Goal: Answer question/provide support

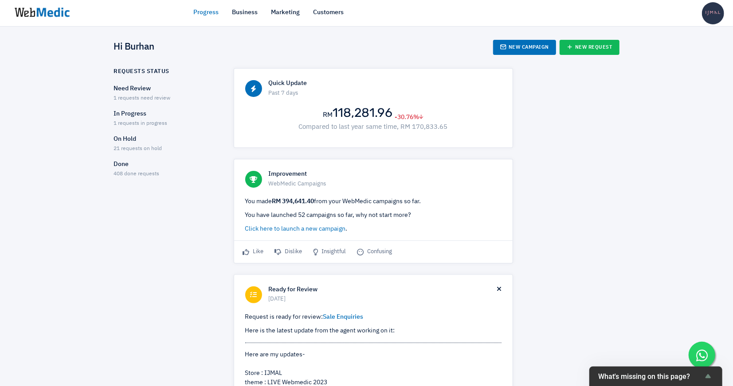
click at [154, 105] on ul "Need Review 1 requests need review In Progress 1 requests in progress On Hold 2…" at bounding box center [166, 131] width 104 height 94
click at [153, 96] on span "1 requests need review" at bounding box center [142, 98] width 57 height 5
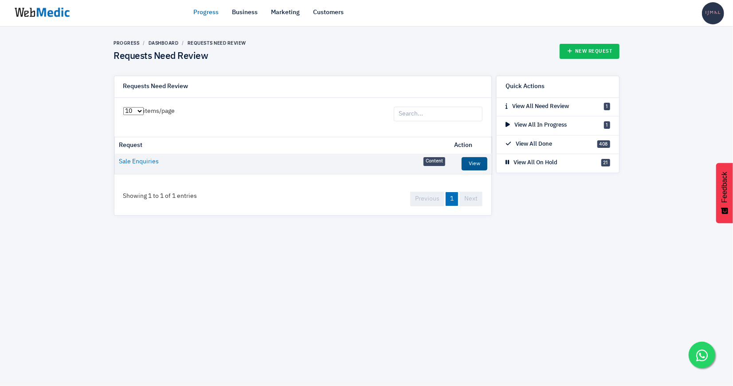
click at [480, 163] on link "View" at bounding box center [474, 163] width 26 height 13
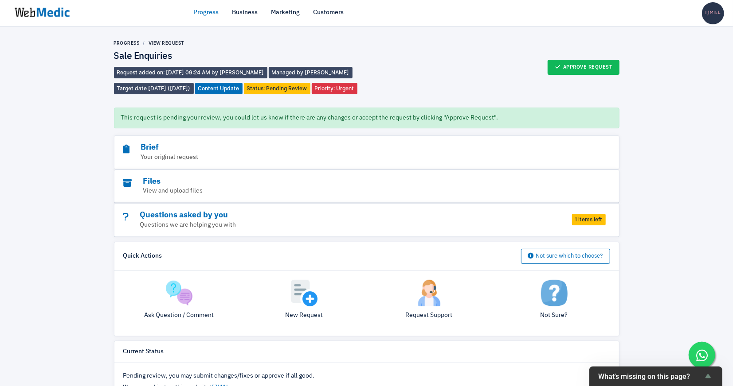
click at [203, 12] on link "Progress" at bounding box center [206, 12] width 25 height 9
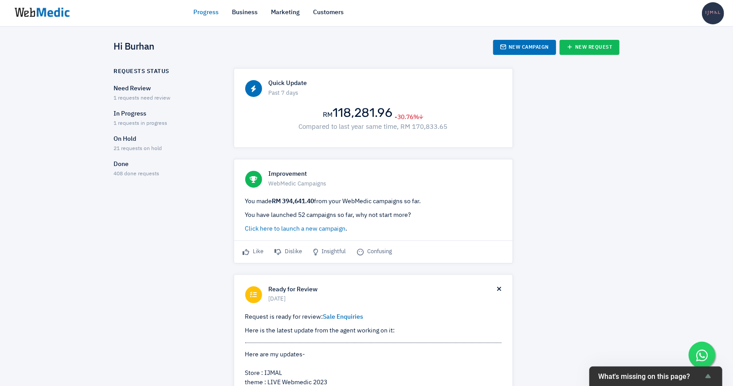
click at [148, 118] on div "In Progress 1 requests in progress" at bounding box center [166, 118] width 104 height 19
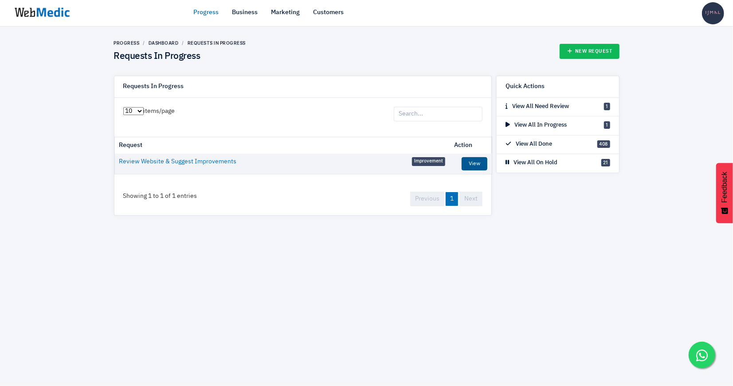
click at [477, 161] on link "View" at bounding box center [474, 163] width 26 height 13
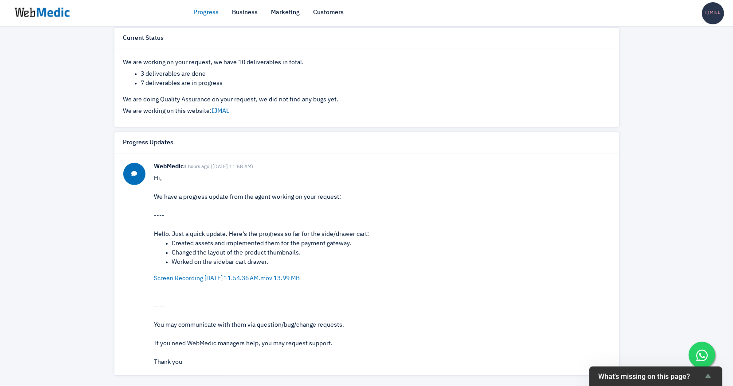
scroll to position [11, 0]
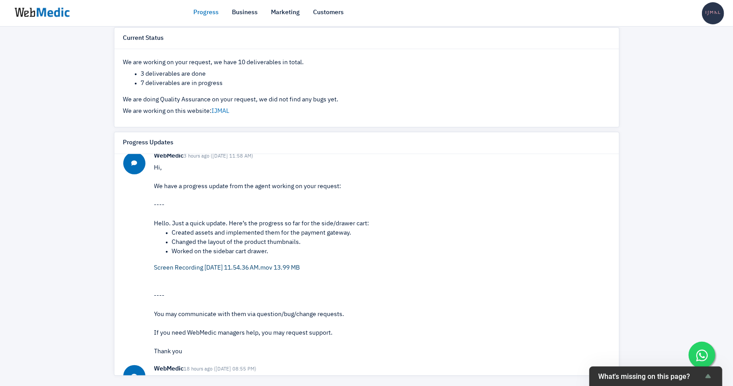
click at [297, 267] on link "Screen Recording [DATE] 11.54.36 AM.mov 13.99 MB" at bounding box center [227, 268] width 146 height 6
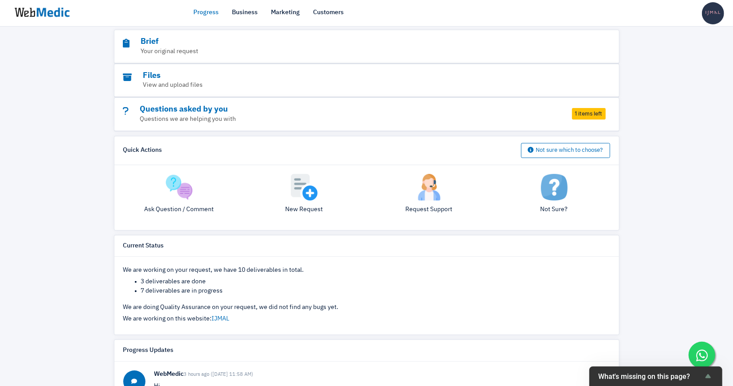
scroll to position [55, 0]
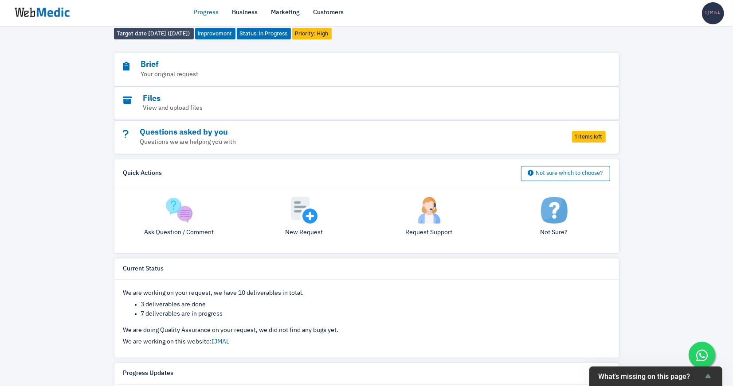
click at [195, 229] on p "Ask Question / Comment" at bounding box center [179, 232] width 112 height 9
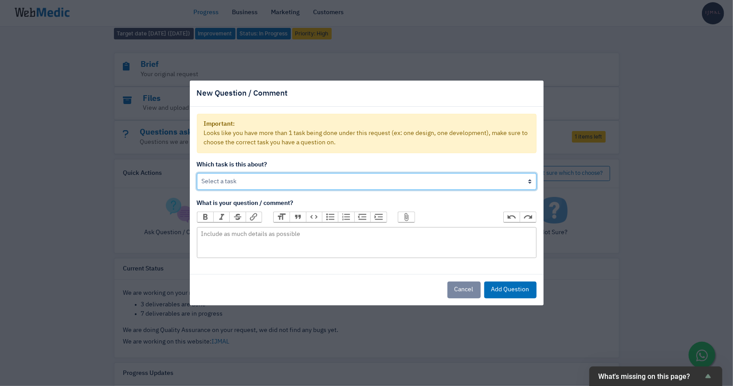
click at [242, 179] on select "Review Website & Suggest Improvements Develop New Side Cart & Cart Page Develop…" at bounding box center [366, 181] width 339 height 17
select select "i7zG2mNJkyKy"
click at [197, 173] on select "Review Website & Suggest Improvements Develop New Side Cart & Cart Page Develop…" at bounding box center [366, 181] width 339 height 17
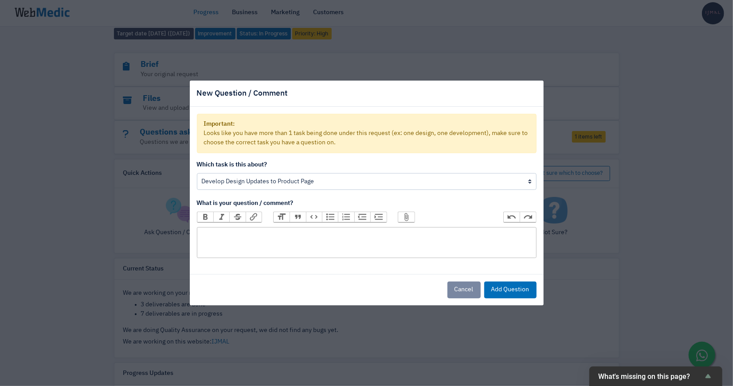
click at [282, 241] on trix-editor at bounding box center [366, 242] width 339 height 31
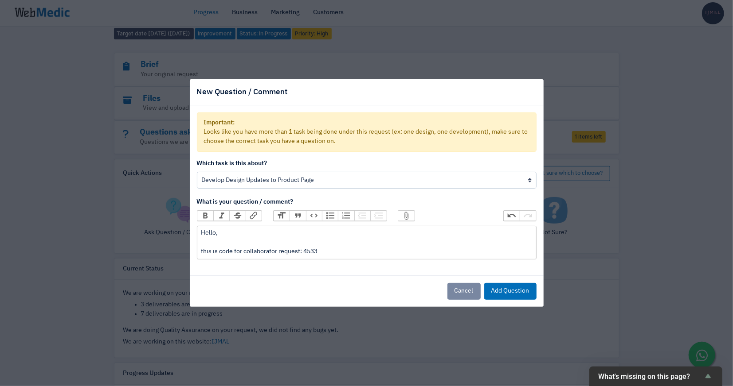
type trix-editor "<div>Hello,<br><br>this is code for collaborator request: 4533</div>"
click at [515, 285] on button "Add Question" at bounding box center [510, 291] width 52 height 17
select select
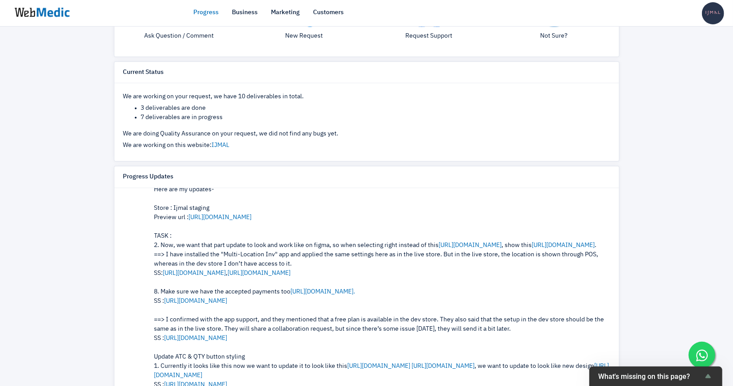
scroll to position [290, 0]
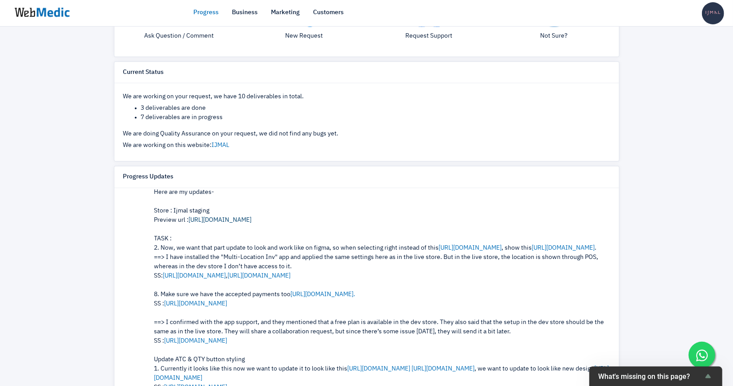
click at [252, 217] on link "[URL][DOMAIN_NAME]" at bounding box center [220, 220] width 63 height 6
click at [495, 246] on link "[URL][DOMAIN_NAME]" at bounding box center [470, 248] width 63 height 6
click at [532, 251] on link "[URL][DOMAIN_NAME]" at bounding box center [563, 248] width 63 height 6
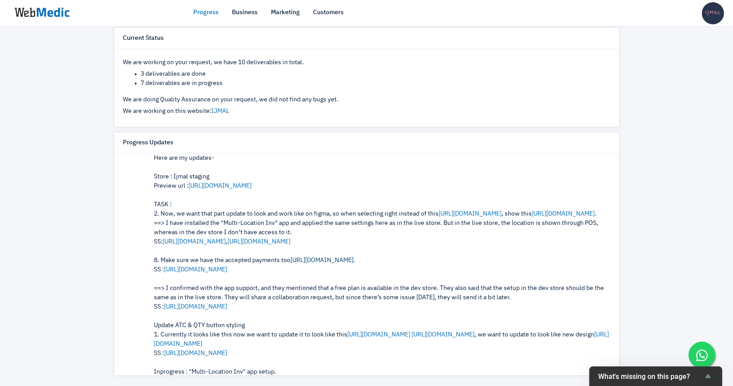
click at [346, 264] on link "[URL][DOMAIN_NAME]." at bounding box center [323, 260] width 65 height 6
click at [227, 273] on link "[URL][DOMAIN_NAME]" at bounding box center [195, 270] width 63 height 6
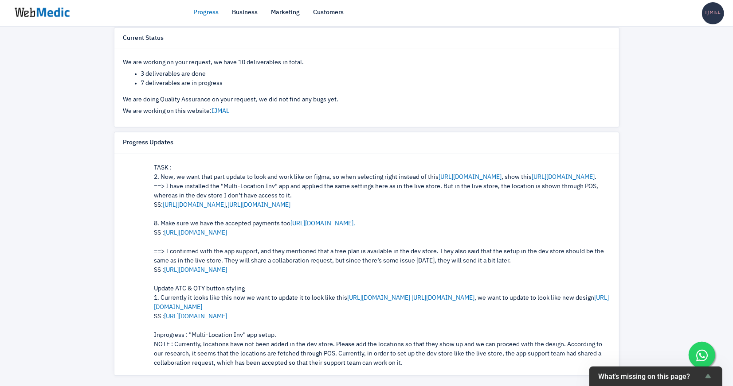
scroll to position [328, 0]
click at [227, 272] on link "[URL][DOMAIN_NAME]" at bounding box center [195, 269] width 63 height 6
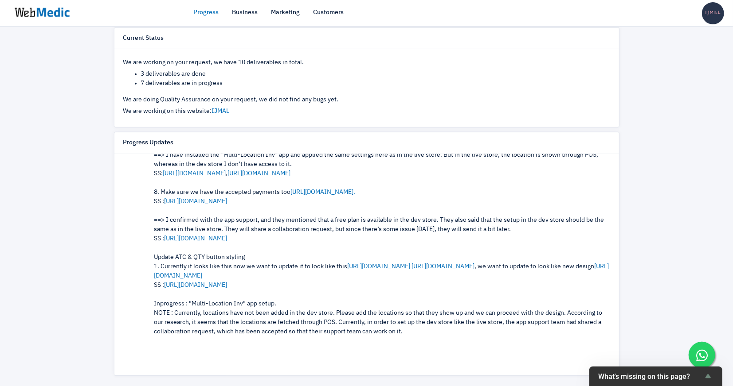
scroll to position [360, 0]
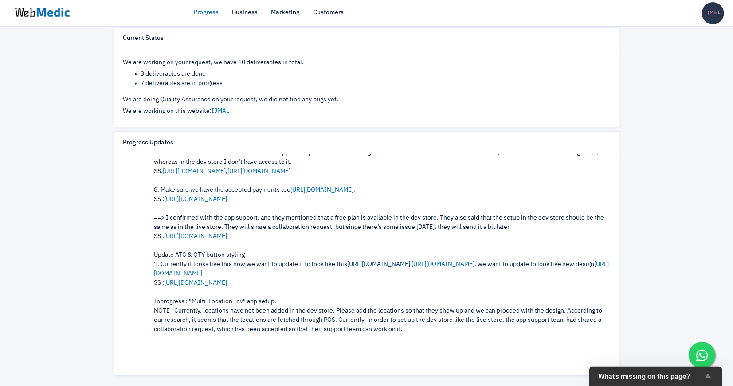
click at [370, 268] on link "[URL][DOMAIN_NAME]" at bounding box center [378, 264] width 63 height 6
click at [192, 277] on link "[URL][DOMAIN_NAME]" at bounding box center [381, 269] width 455 height 16
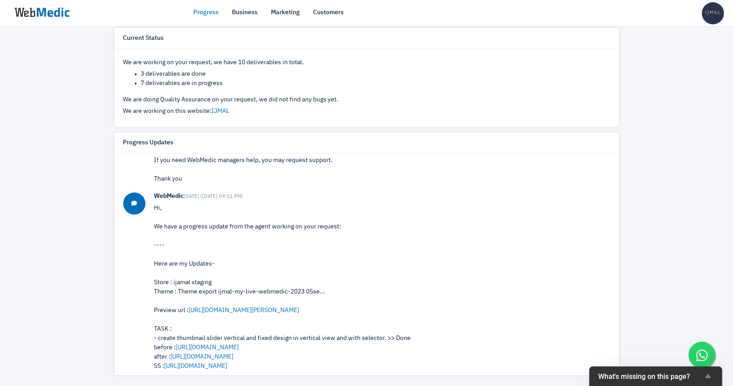
scroll to position [620, 0]
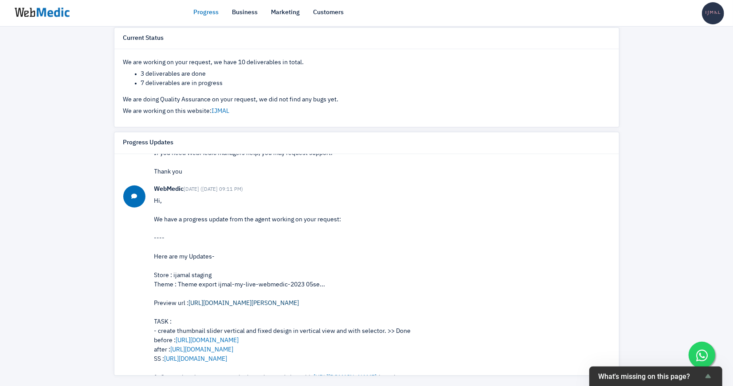
click at [218, 307] on link "[URL][DOMAIN_NAME][PERSON_NAME]" at bounding box center [244, 303] width 110 height 6
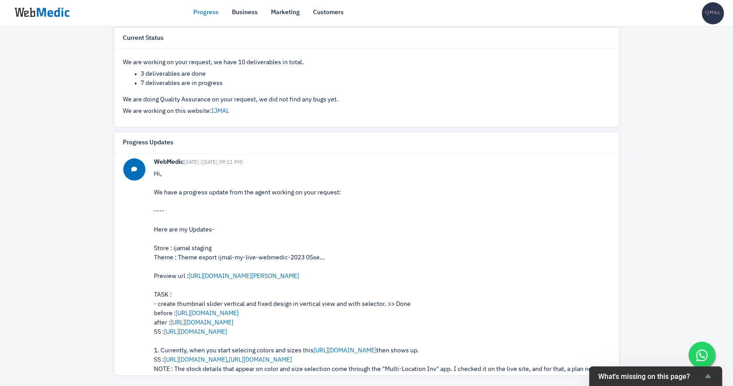
scroll to position [651, 0]
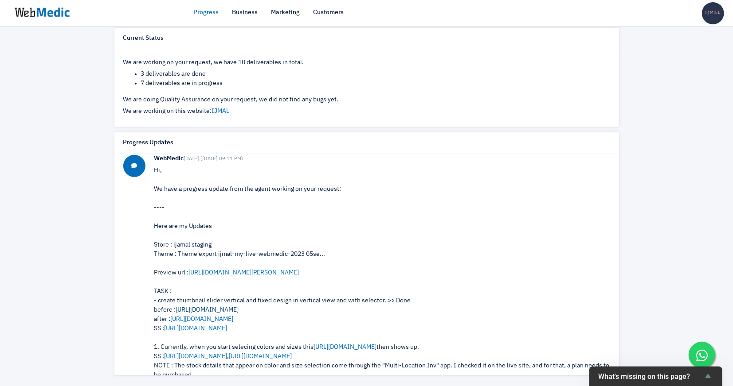
click at [222, 313] on link "[URL][DOMAIN_NAME]" at bounding box center [207, 310] width 63 height 6
click at [213, 323] on link "[URL][DOMAIN_NAME]" at bounding box center [202, 319] width 63 height 6
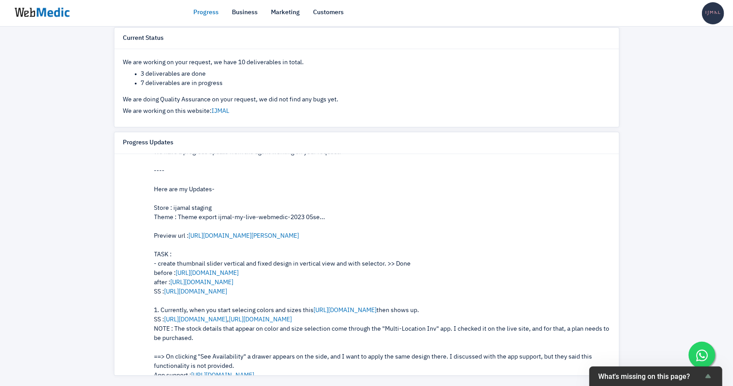
scroll to position [694, 0]
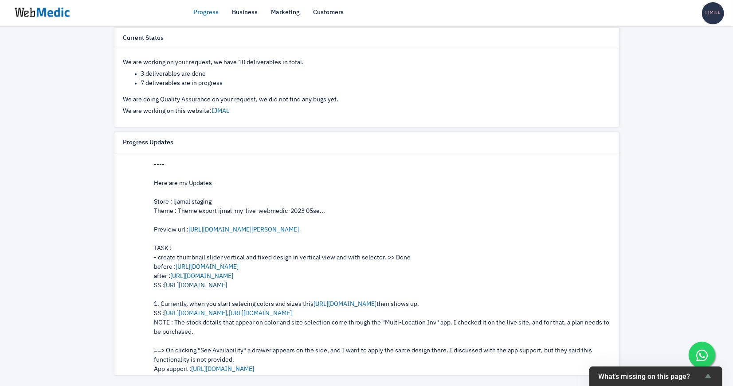
click at [227, 289] on link "[URL][DOMAIN_NAME]" at bounding box center [195, 286] width 63 height 6
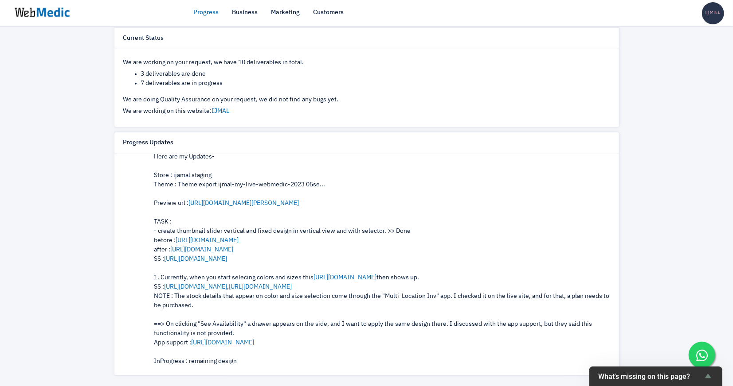
scroll to position [722, 0]
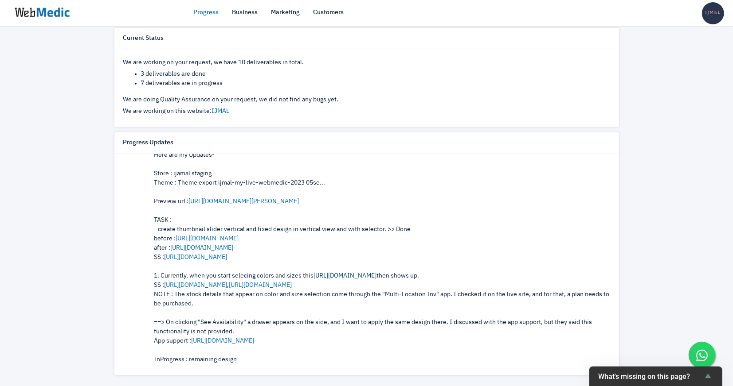
click at [338, 279] on link "[URL][DOMAIN_NAME]" at bounding box center [345, 276] width 63 height 6
click at [227, 288] on link "[URL][DOMAIN_NAME]" at bounding box center [195, 285] width 63 height 6
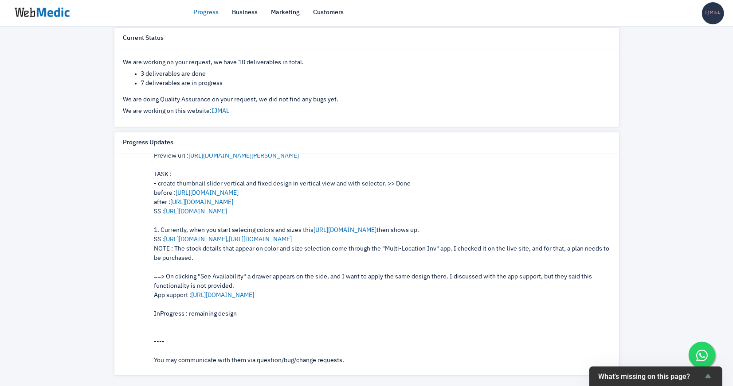
scroll to position [770, 0]
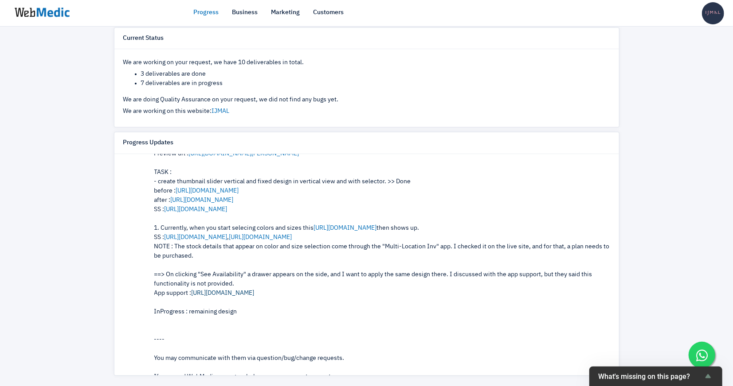
click at [238, 296] on link "[URL][DOMAIN_NAME]" at bounding box center [222, 293] width 63 height 6
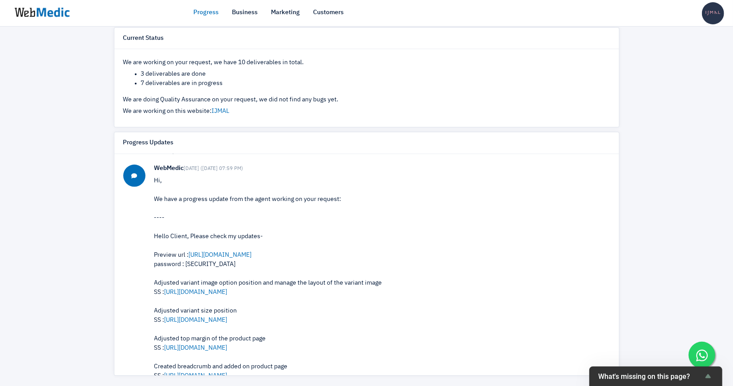
scroll to position [1016, 0]
click at [252, 257] on link "https://ijmal-staging.myshopify.com/products/adeena-slip-on" at bounding box center [220, 254] width 63 height 6
click at [197, 272] on div "Hello Client, Please check my updates- Preview url : https://ijmal-staging.mysh…" at bounding box center [382, 315] width 456 height 168
copy div "rieski"
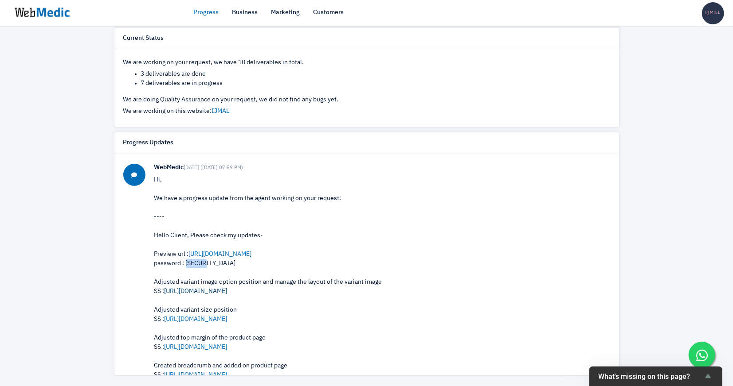
click at [227, 295] on link "https://prnt.sc/brlNc7MuywMg" at bounding box center [195, 291] width 63 height 6
click at [218, 295] on link "https://prnt.sc/brlNc7MuywMg" at bounding box center [195, 291] width 63 height 6
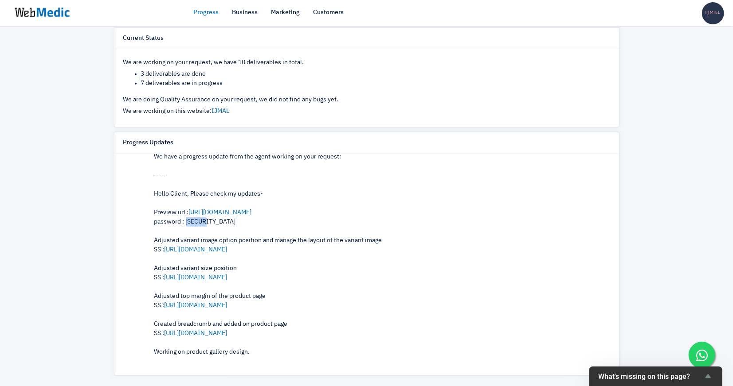
scroll to position [1066, 0]
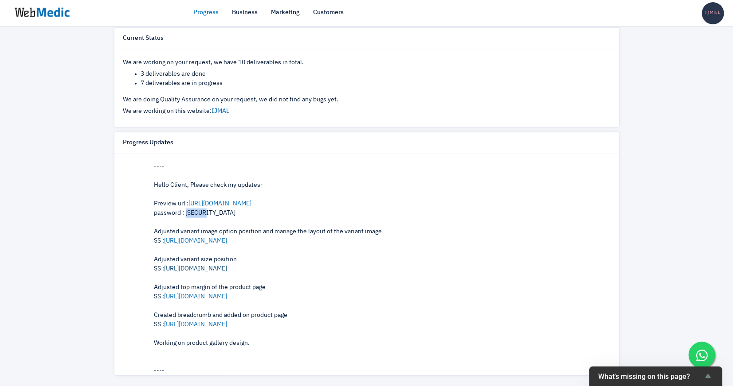
click at [194, 272] on link "https://prnt.sc/3Woqi5c6z3P-" at bounding box center [195, 269] width 63 height 6
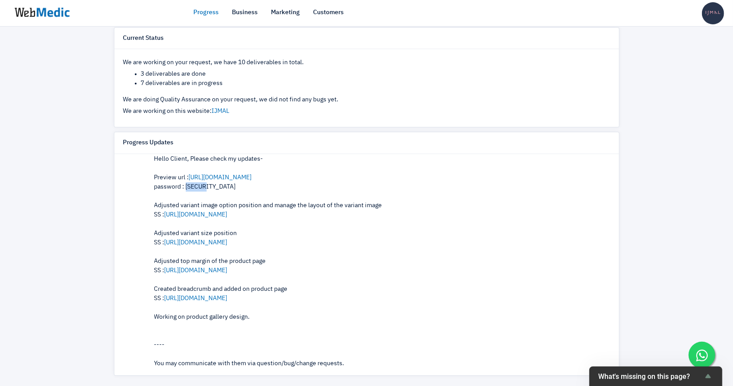
scroll to position [1096, 0]
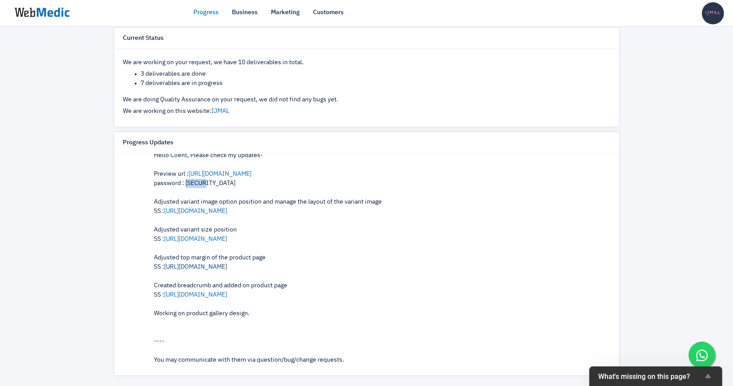
click at [212, 270] on link "https://prnt.sc/0eet55LhSPpt" at bounding box center [195, 267] width 63 height 6
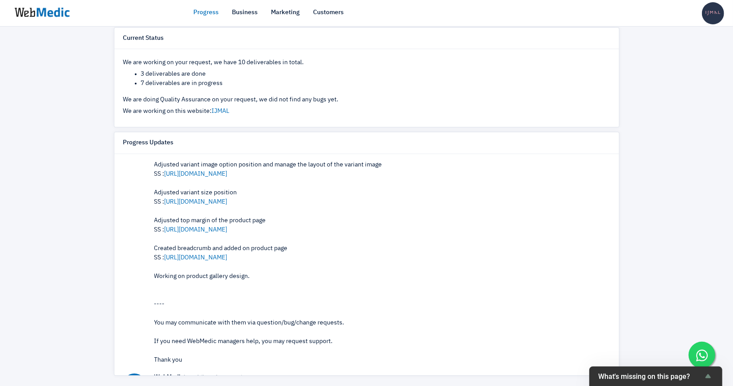
scroll to position [1134, 0]
click at [212, 260] on link "https://prnt.sc/zGPap2goGD8C" at bounding box center [195, 256] width 63 height 6
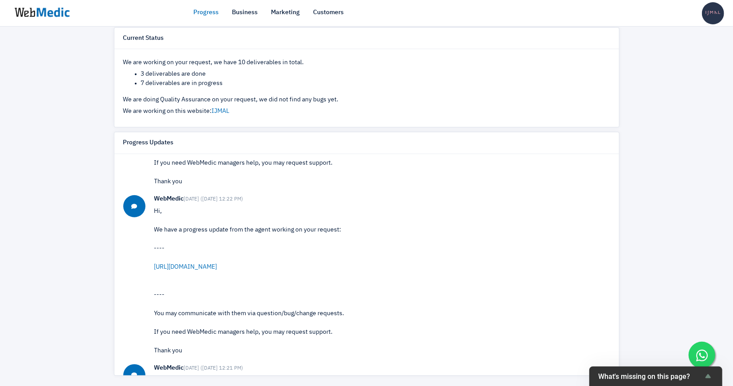
scroll to position [1489, 0]
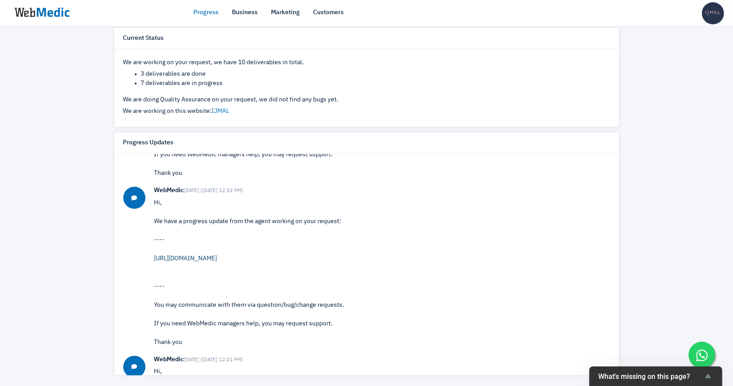
click at [206, 261] on link "https://www.figma.com/design/XeBtkC1u8gD5y9fn6ioFVn/IJMAL-2025?node-id=200-2485…" at bounding box center [185, 259] width 63 height 6
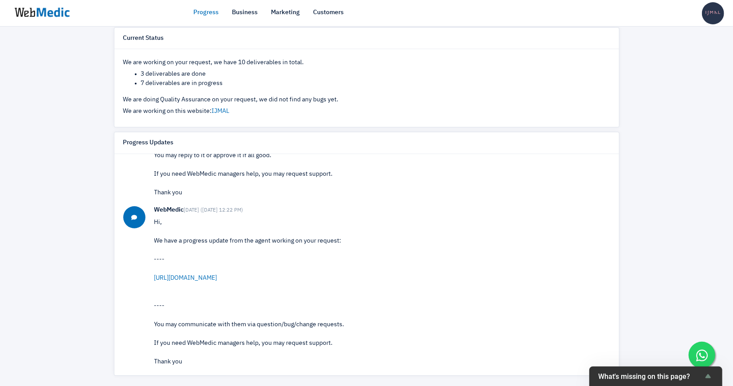
scroll to position [894, 0]
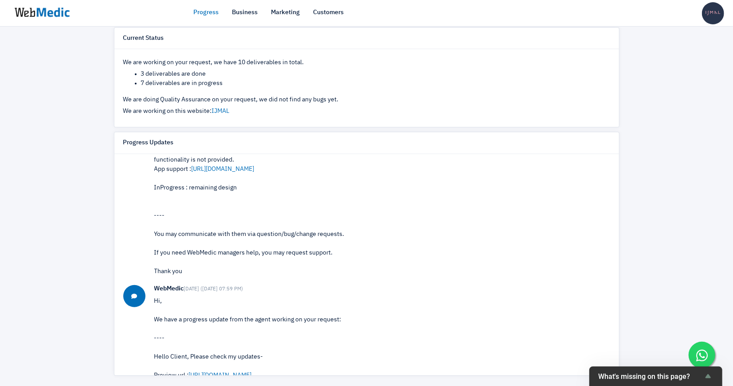
click at [212, 8] on link "Progress" at bounding box center [206, 12] width 25 height 9
